Goal: Transaction & Acquisition: Purchase product/service

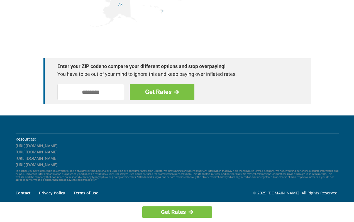
scroll to position [793, 0]
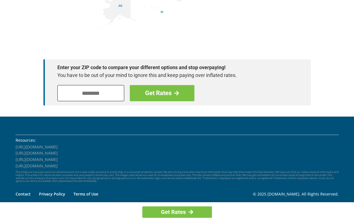
drag, startPoint x: 95, startPoint y: 94, endPoint x: 94, endPoint y: 89, distance: 4.5
click at [94, 92] on input "tel" at bounding box center [90, 93] width 67 height 16
click at [84, 74] on p "You have to be out of your mind to ignore this and keep paying over inflated ra…" at bounding box center [174, 75] width 234 height 8
click at [101, 92] on input "***" at bounding box center [90, 93] width 67 height 16
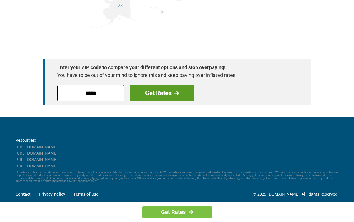
type input "*****"
click at [149, 89] on link "Get Rates" at bounding box center [162, 93] width 65 height 16
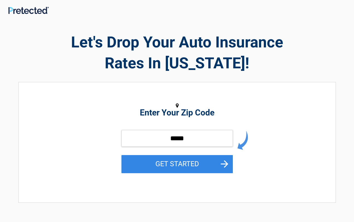
click at [150, 166] on button "GET STARTED" at bounding box center [176, 164] width 111 height 18
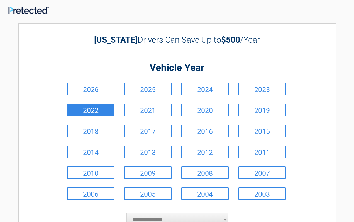
click at [107, 108] on link "2022" at bounding box center [90, 110] width 47 height 13
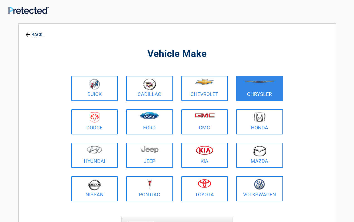
click at [251, 96] on link "Chrysler" at bounding box center [259, 88] width 47 height 25
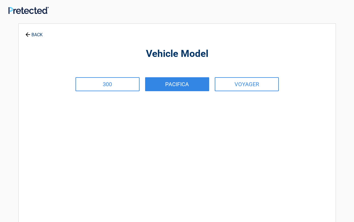
click at [170, 80] on link "PACIFICA" at bounding box center [177, 84] width 64 height 14
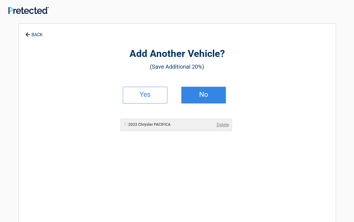
click at [185, 90] on link "No" at bounding box center [203, 95] width 45 height 17
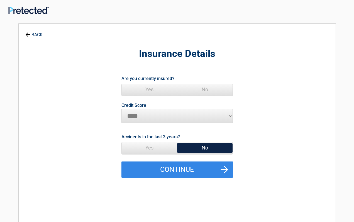
click at [172, 89] on span "Yes" at bounding box center [149, 89] width 55 height 11
